Goal: Task Accomplishment & Management: Complete application form

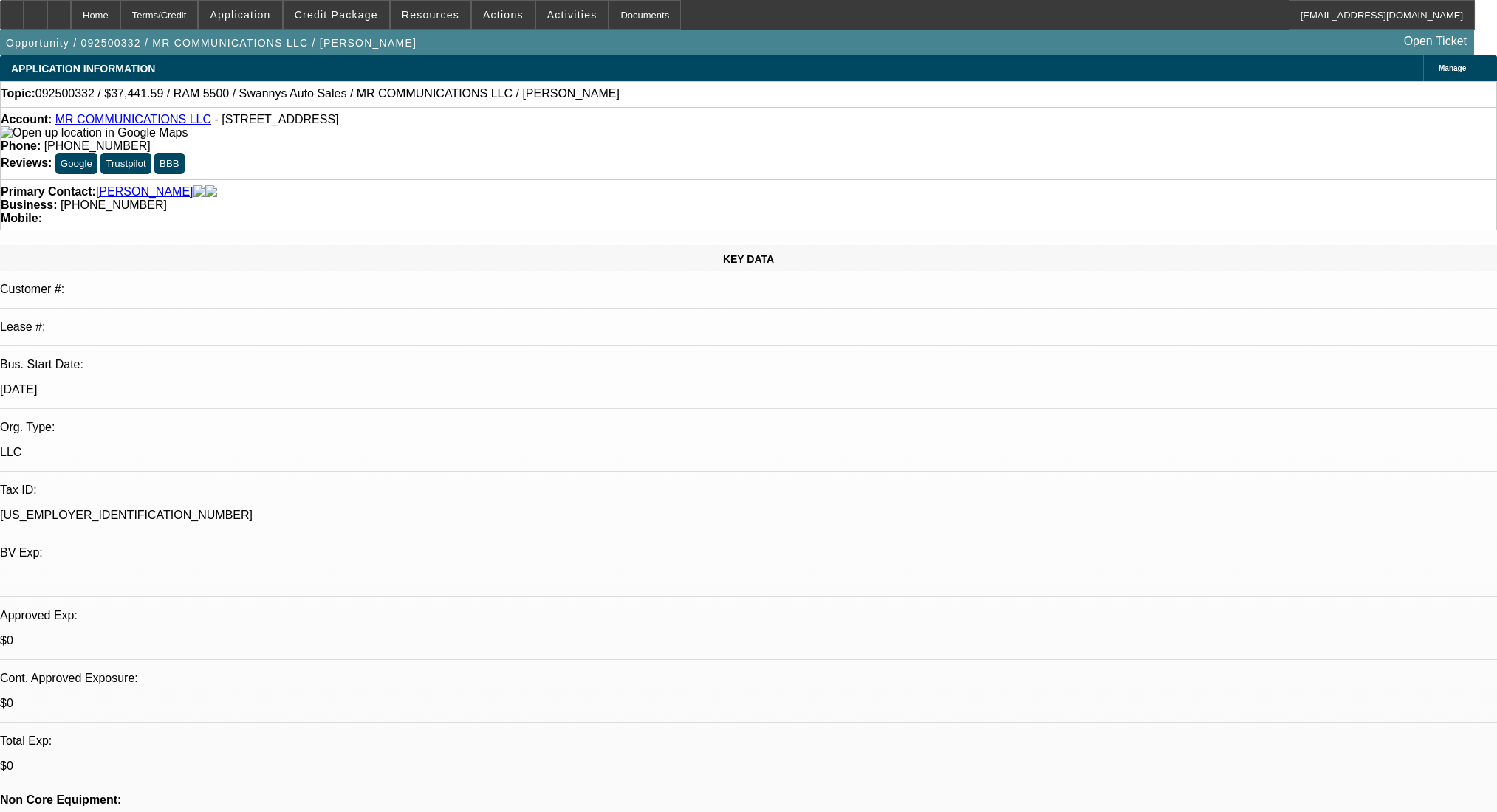
select select "0"
select select "2"
select select "0"
select select "6"
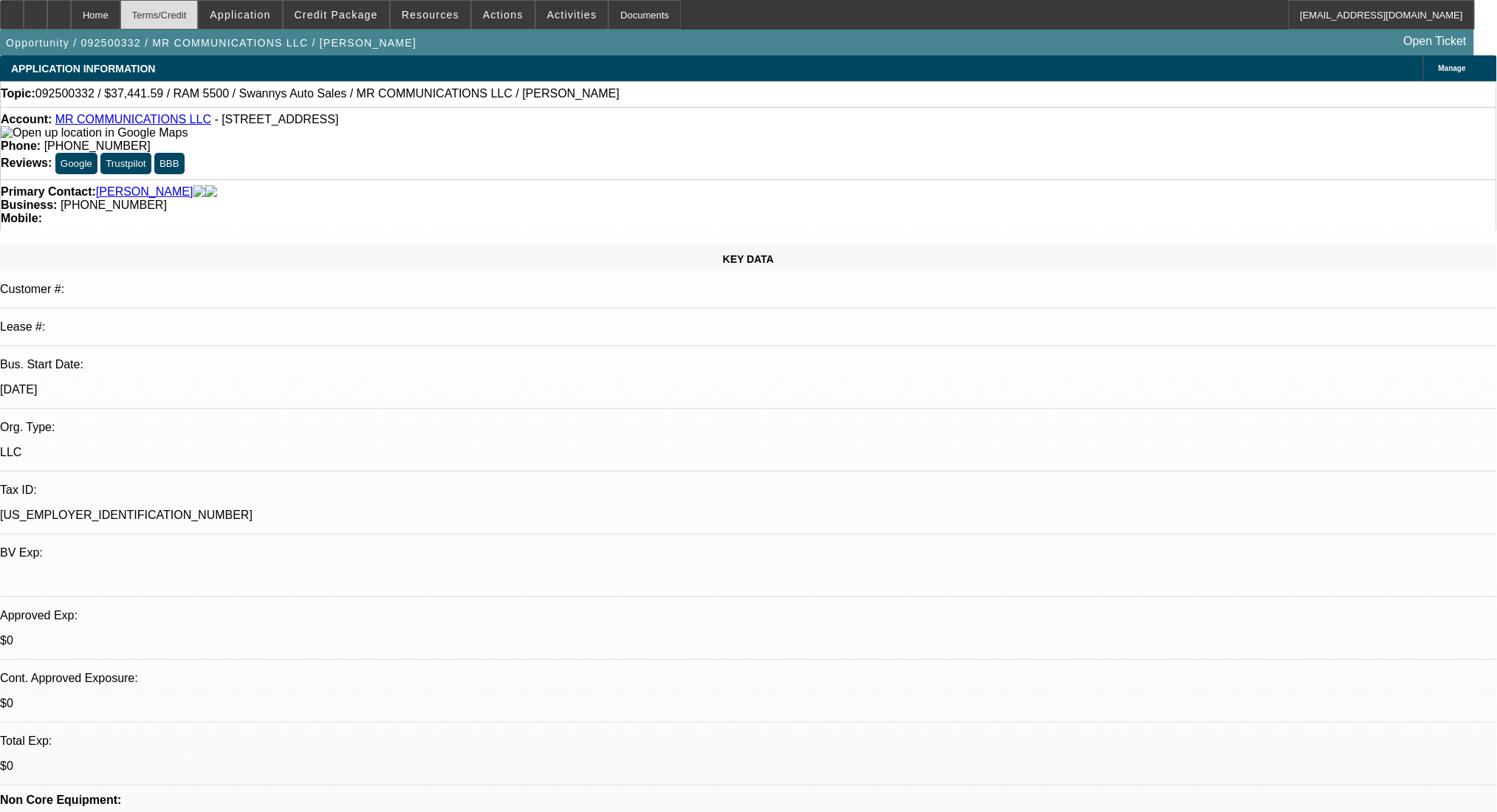
drag, startPoint x: 204, startPoint y: 13, endPoint x: 204, endPoint y: 21, distance: 8.0
click at [199, 13] on div "Terms/Credit" at bounding box center [159, 14] width 78 height 29
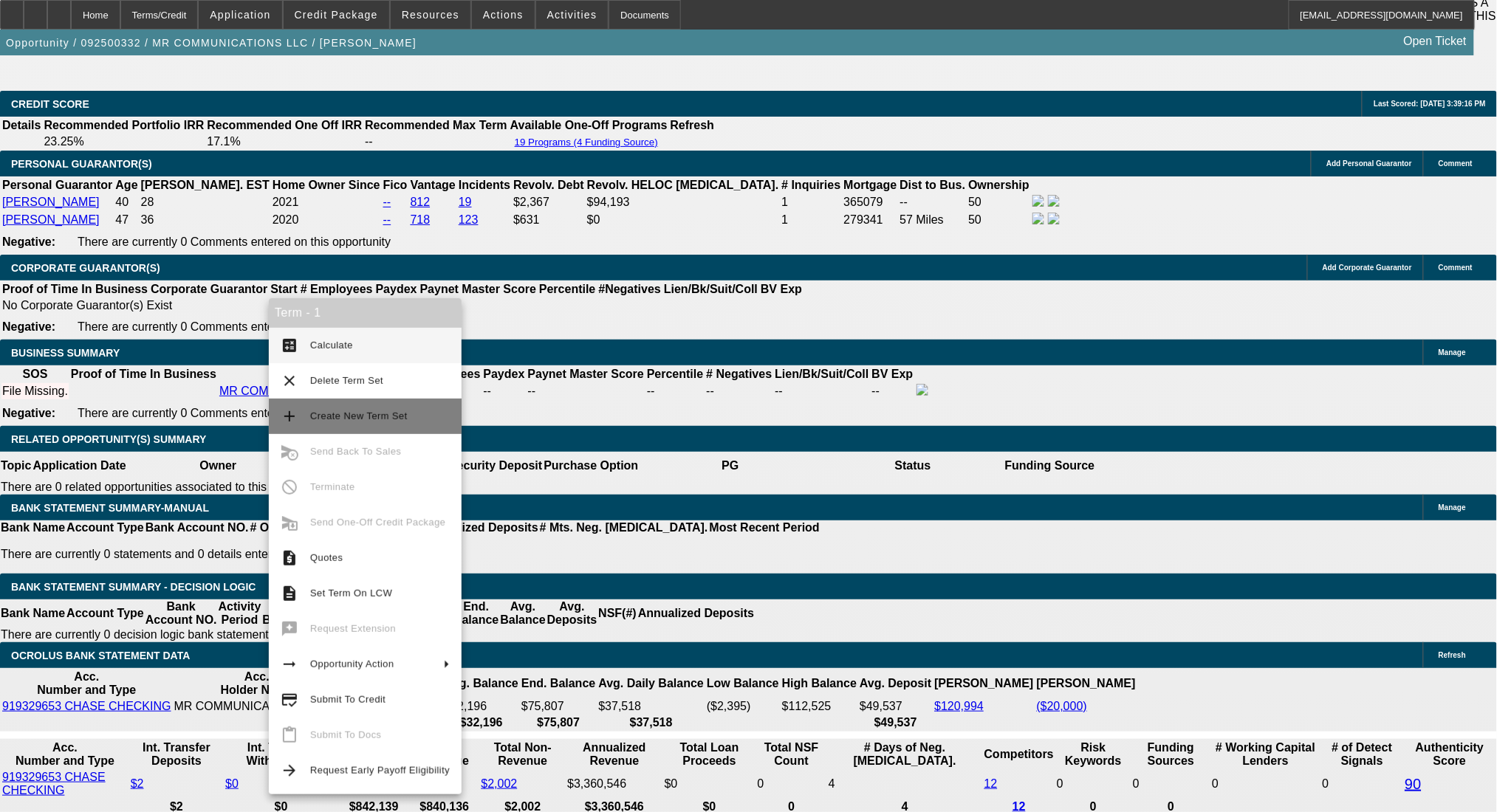
click at [299, 429] on button "add Create New Term Set" at bounding box center [365, 416] width 192 height 36
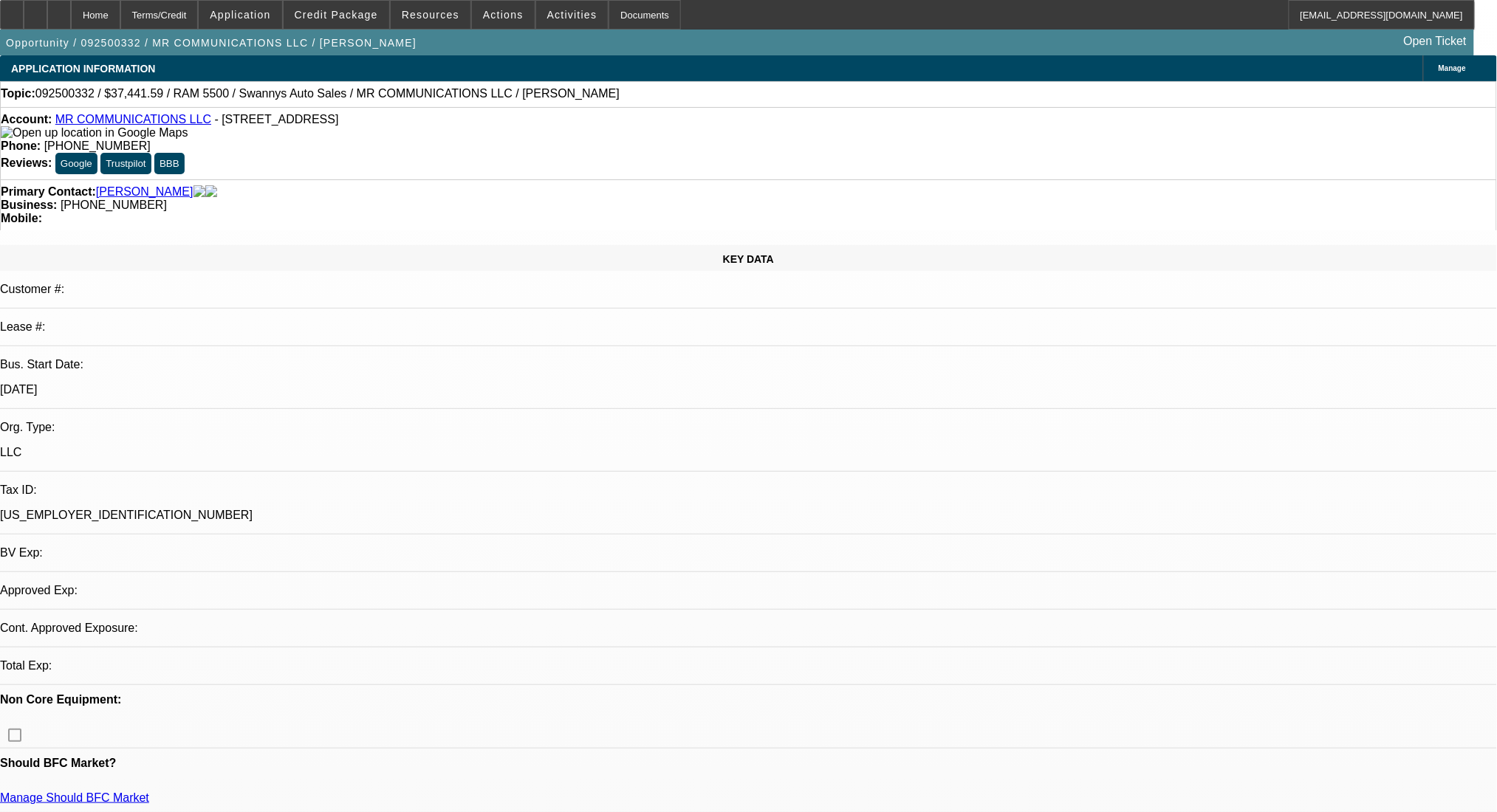
select select "0"
select select "2"
select select "0"
select select "6"
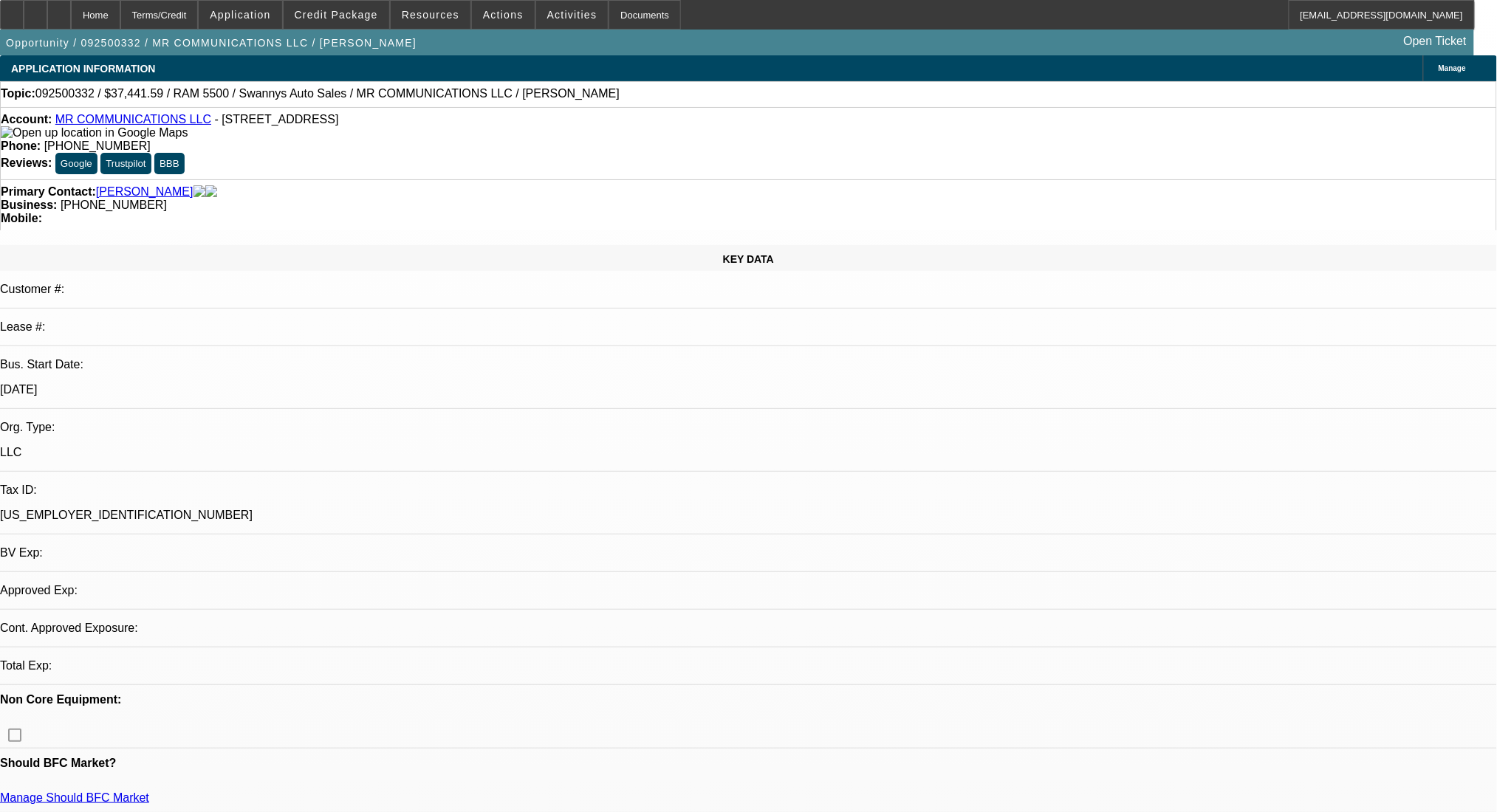
select select "0"
select select "2"
select select "0"
select select "6"
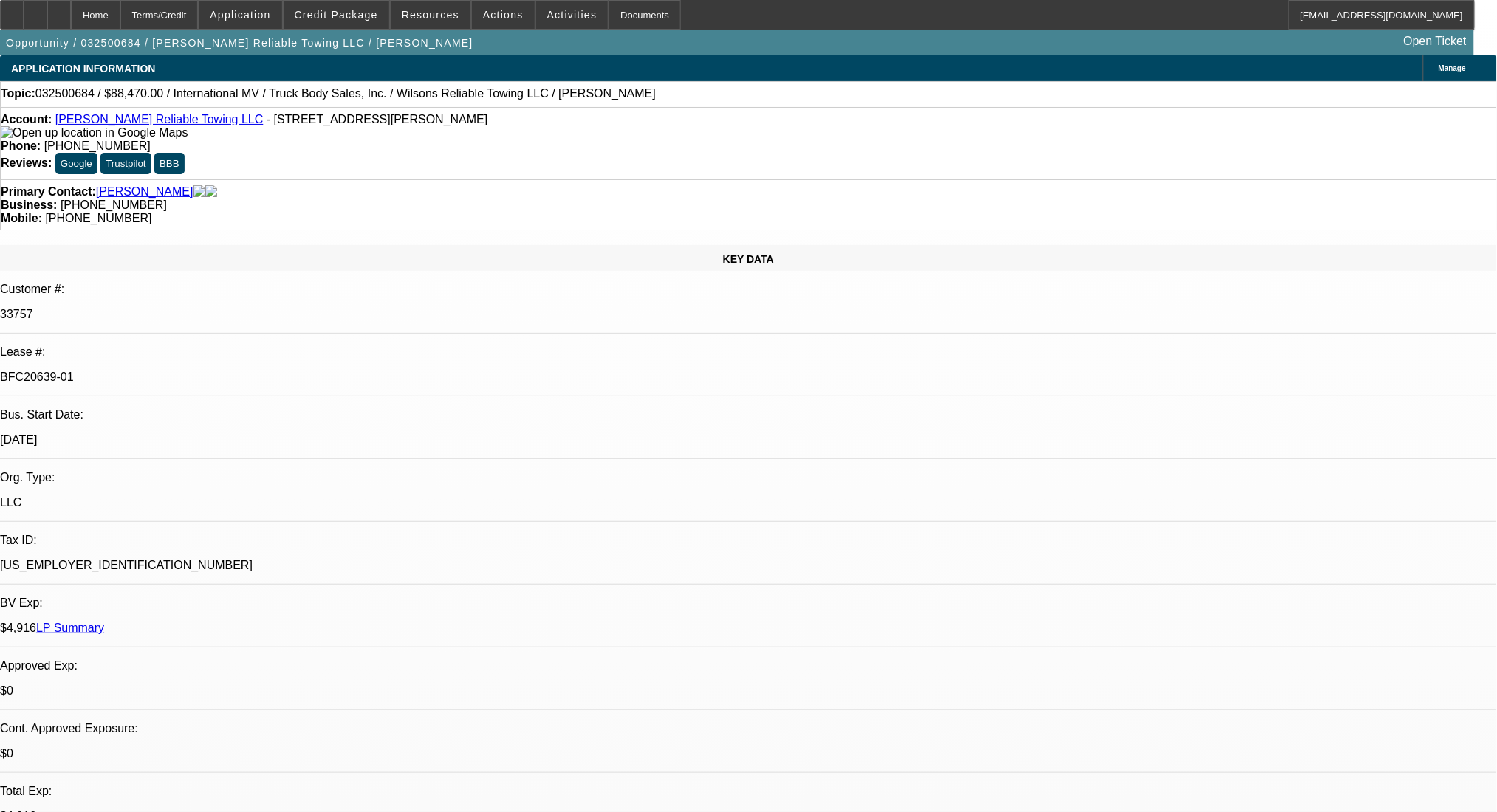
select select "0"
select select "2"
select select "0.1"
select select "4"
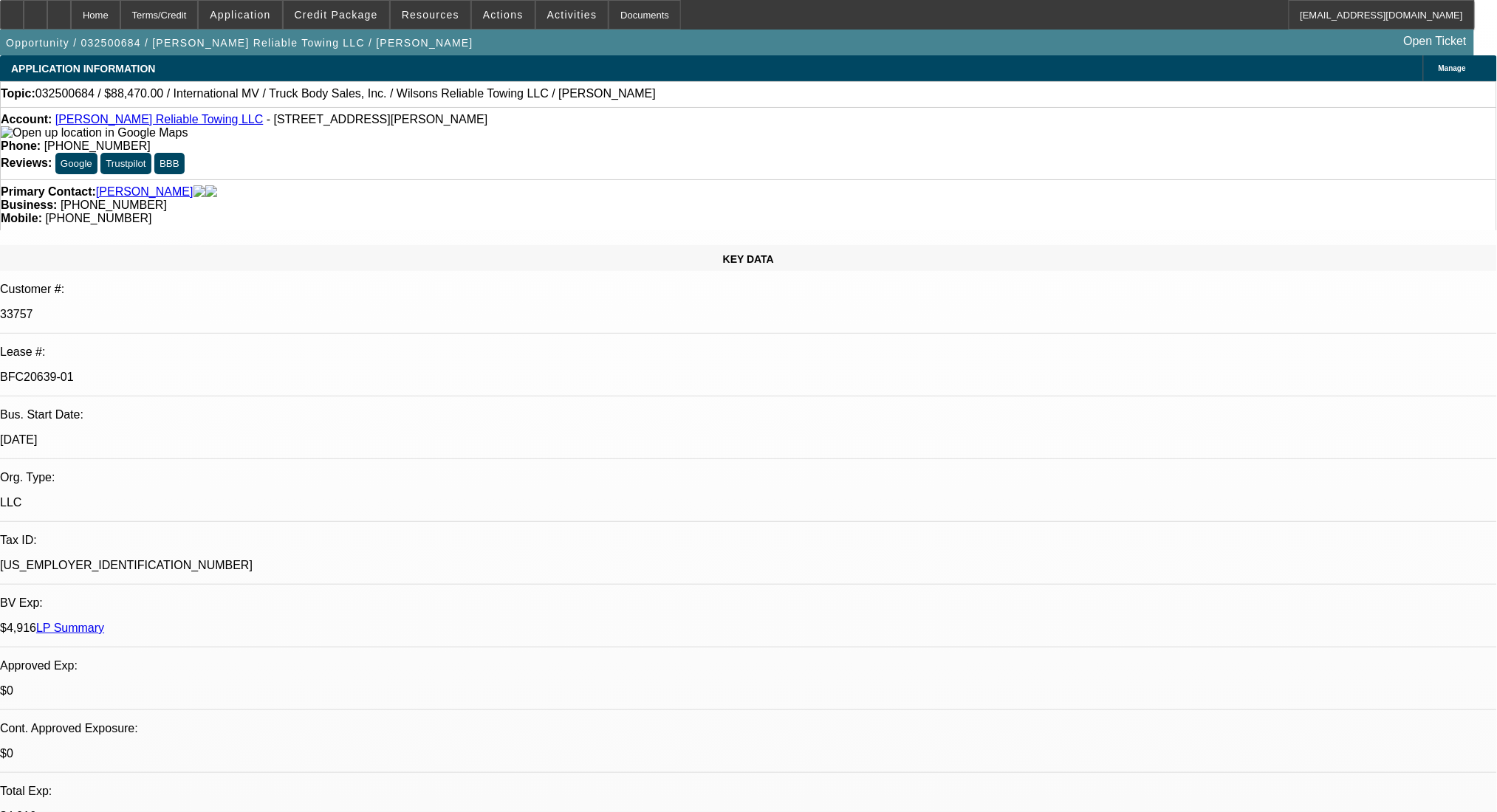
select select "0"
select select "2"
select select "0.1"
select select "4"
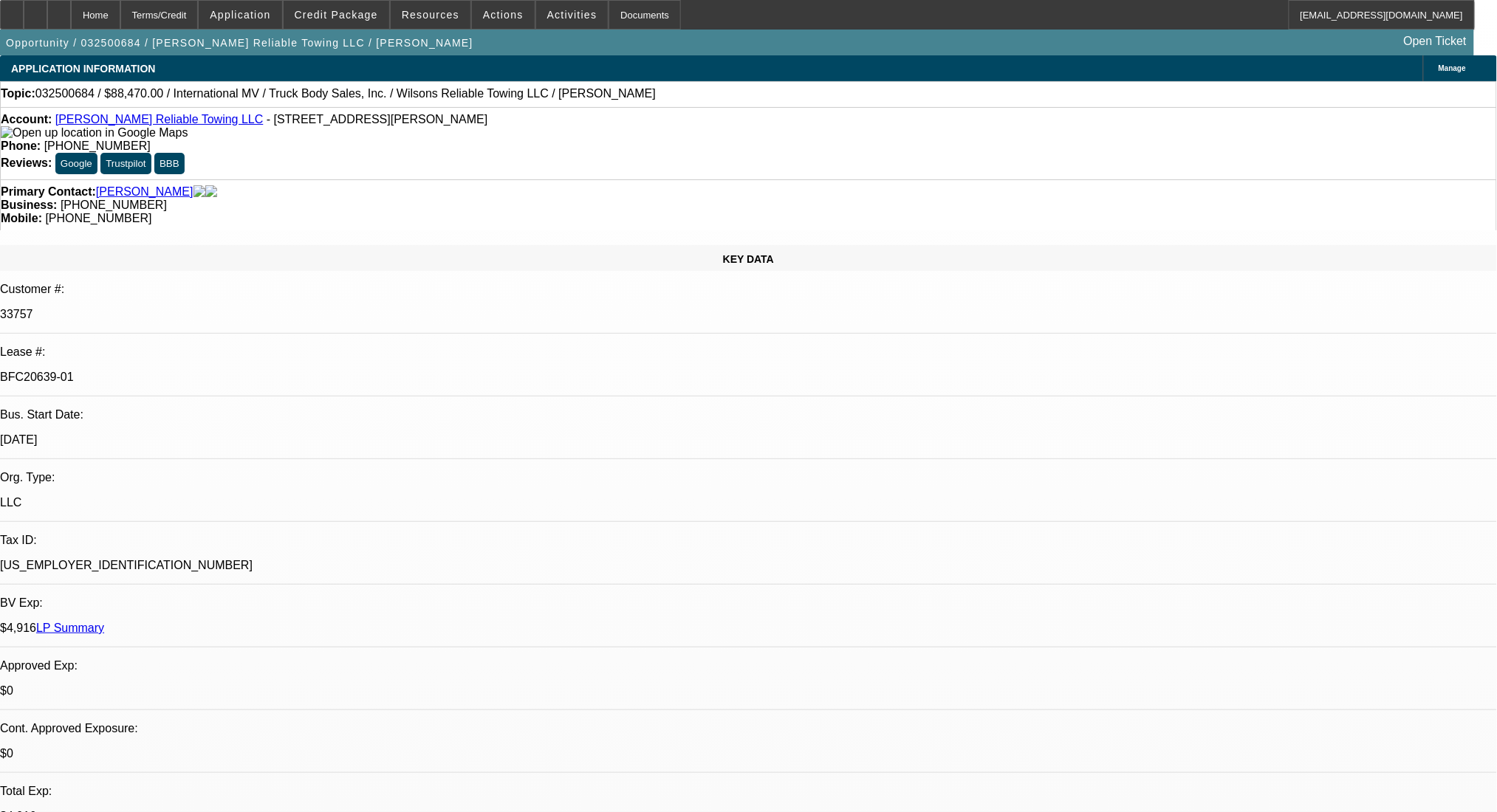
select select "0"
select select "2"
select select "0.1"
select select "4"
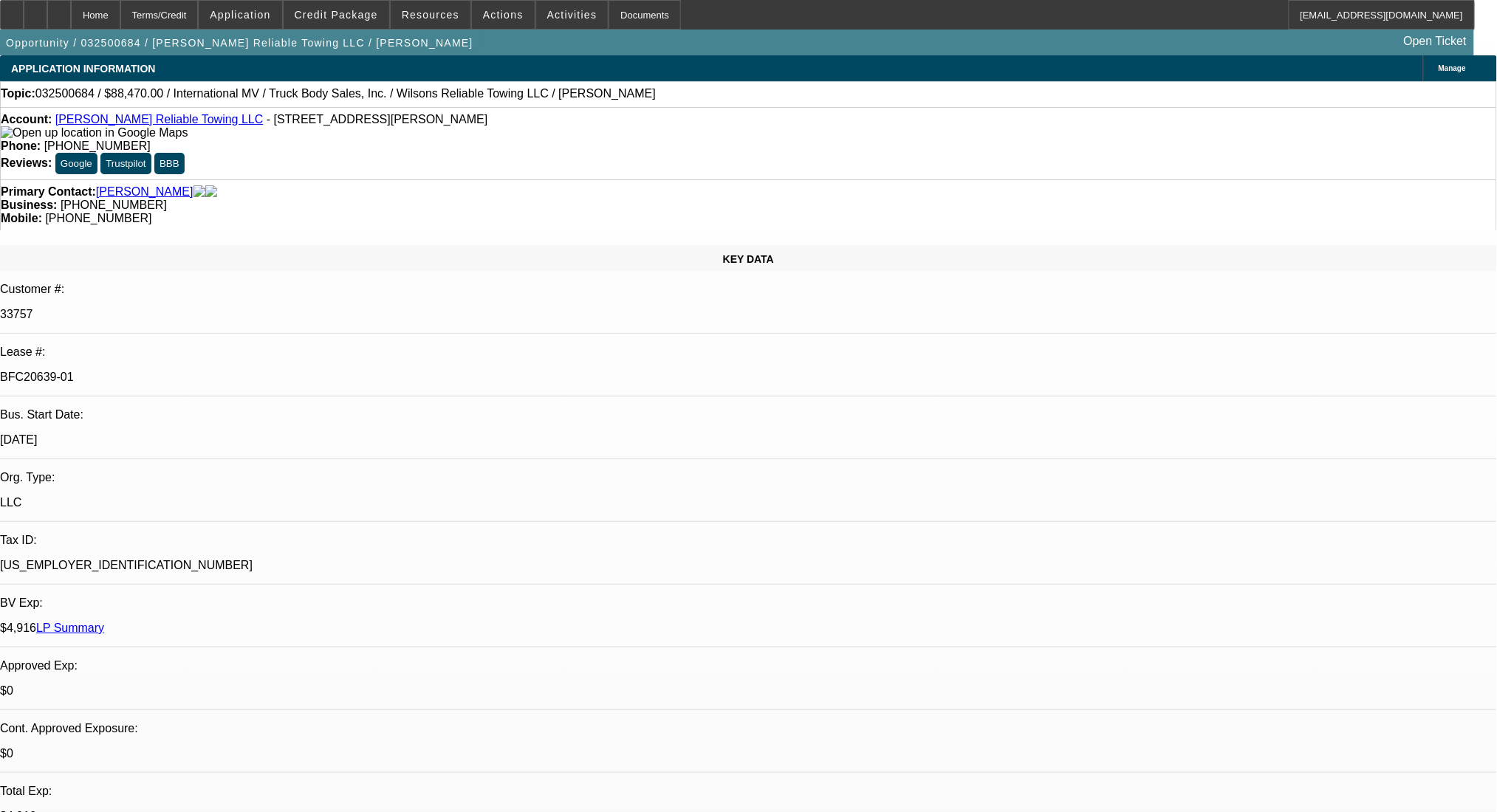
click at [104, 622] on link "LP Summary" at bounding box center [69, 628] width 68 height 13
